Goal: Information Seeking & Learning: Learn about a topic

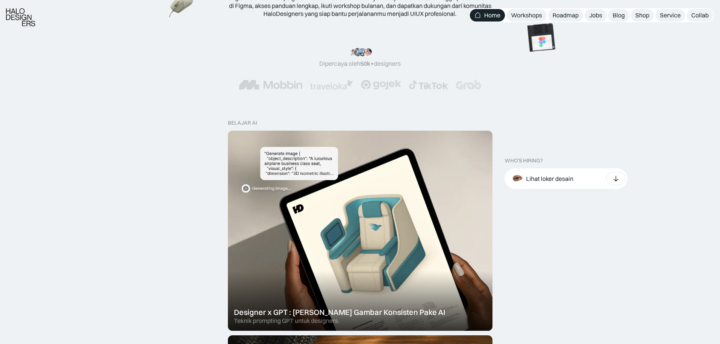
scroll to position [152, 0]
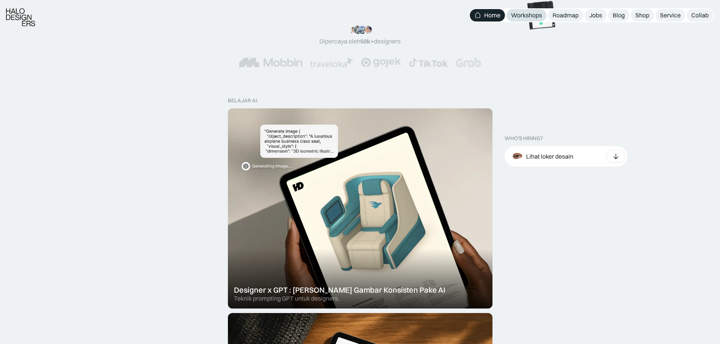
click at [536, 15] on div "Workshops" at bounding box center [526, 15] width 31 height 8
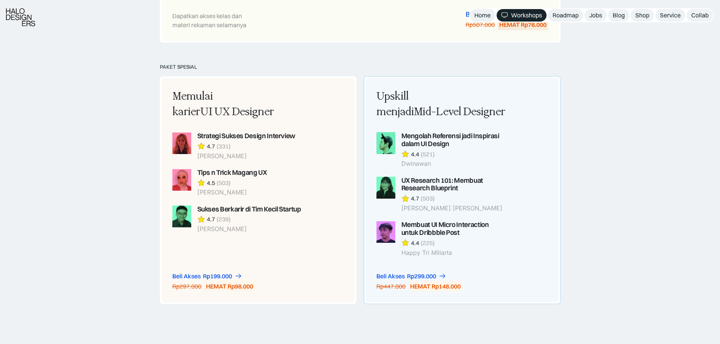
scroll to position [567, 0]
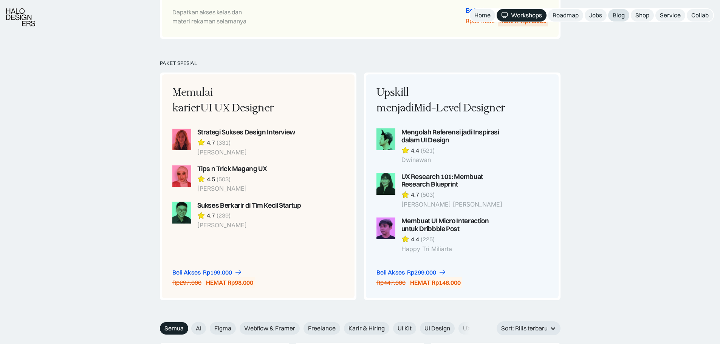
click at [610, 14] on link "Blog" at bounding box center [618, 15] width 21 height 12
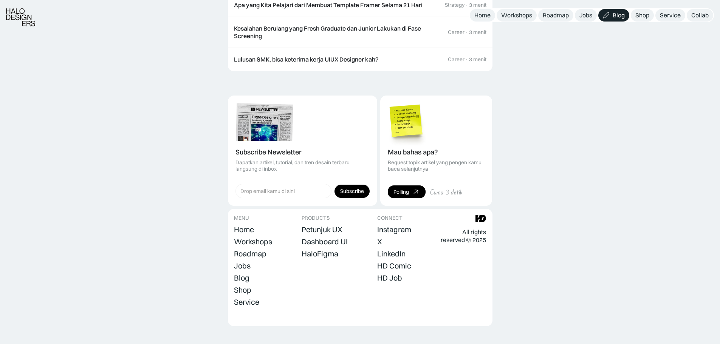
scroll to position [978, 0]
